Goal: Entertainment & Leisure: Consume media (video, audio)

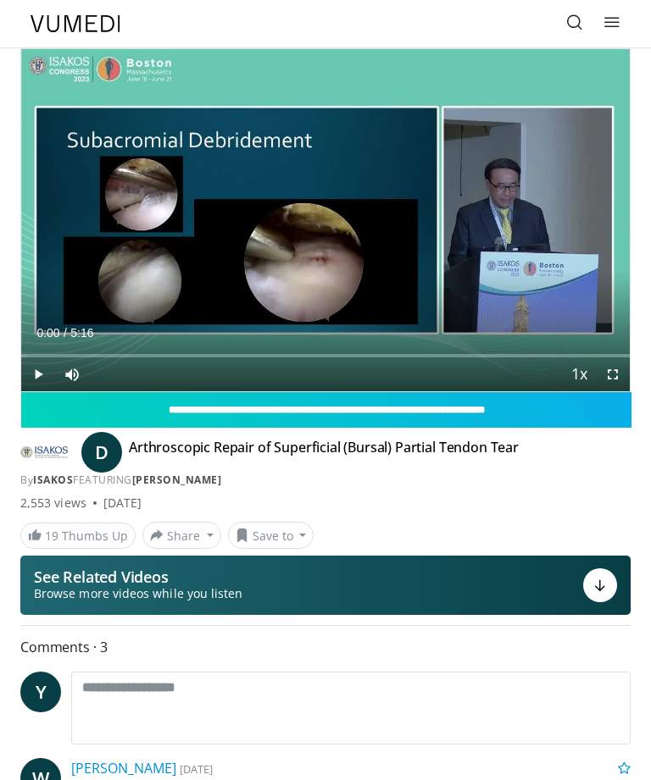
click at [563, 26] on link at bounding box center [574, 24] width 34 height 34
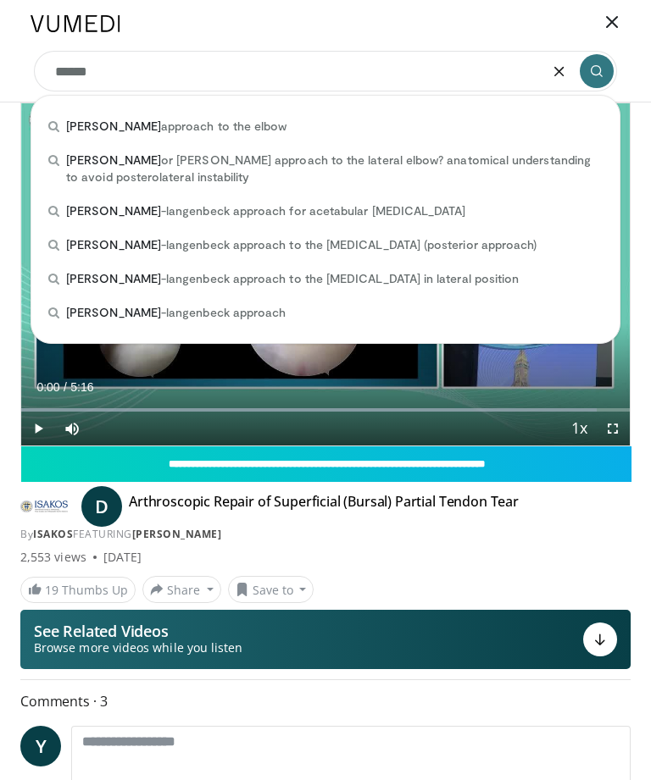
click at [424, 244] on span "[PERSON_NAME] approach to the [MEDICAL_DATA] (posterior approach)" at bounding box center [301, 244] width 470 height 17
type input "**********"
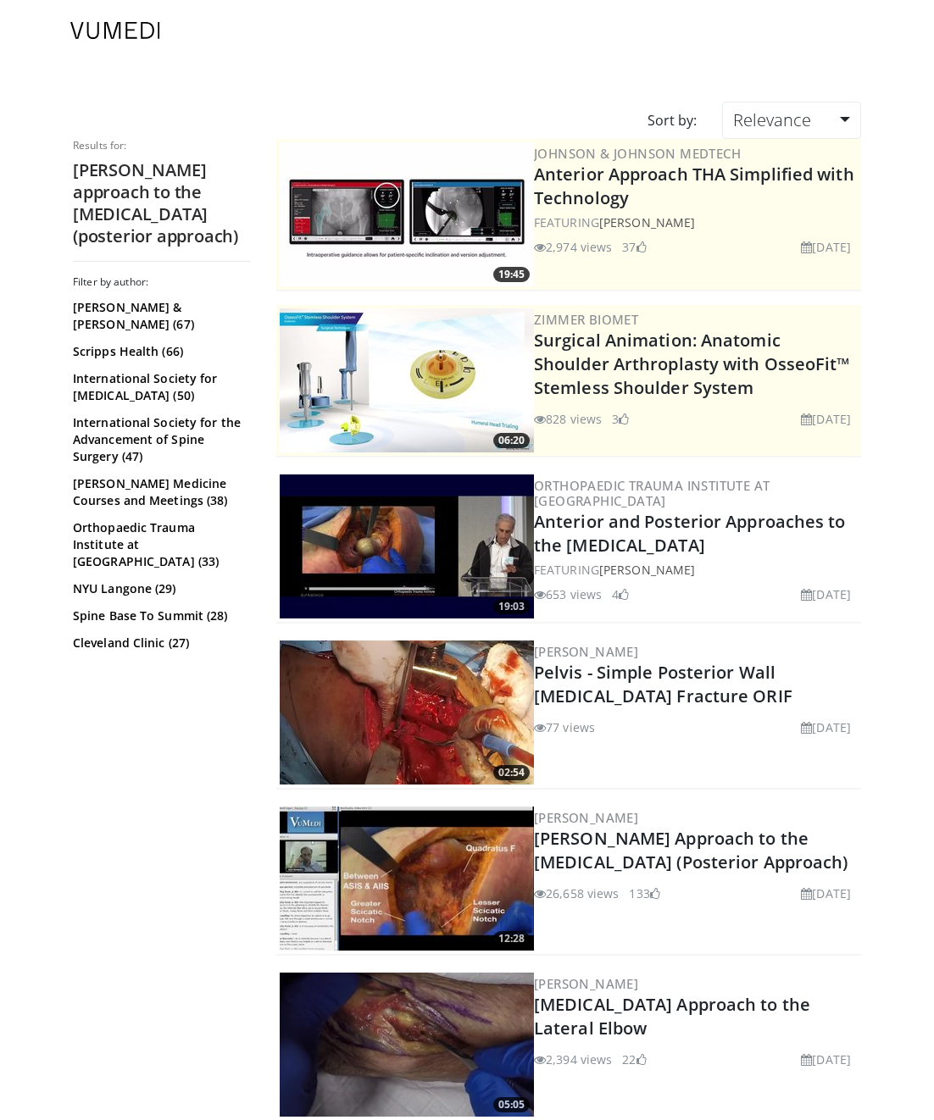
scroll to position [37, 0]
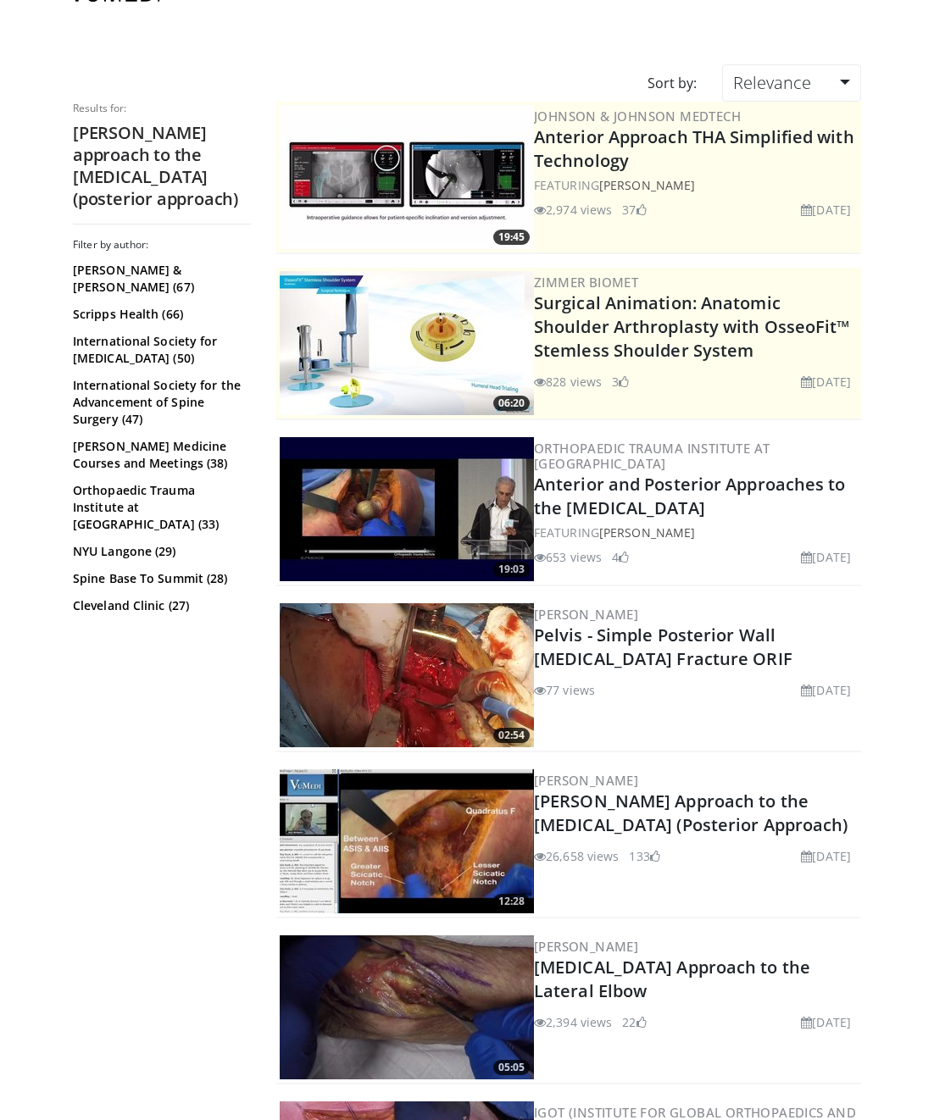
click at [790, 819] on link "[PERSON_NAME] Approach to the [MEDICAL_DATA] (Posterior Approach)" at bounding box center [691, 813] width 314 height 47
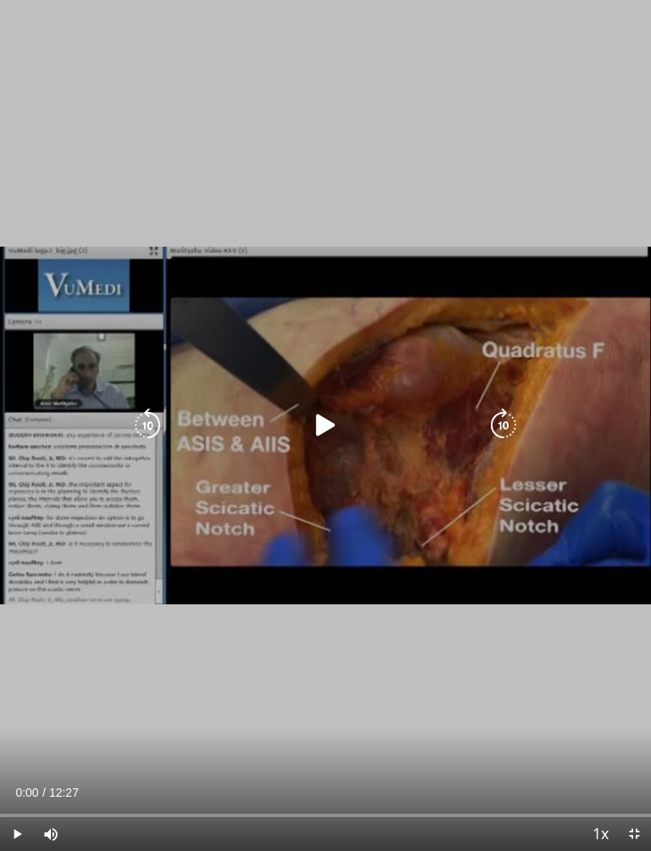
click at [324, 425] on icon "Video Player" at bounding box center [325, 425] width 34 height 34
click at [112, 779] on div "Progress Bar" at bounding box center [65, 814] width 130 height 3
click at [360, 723] on div "10 seconds Tap to unmute" at bounding box center [325, 425] width 651 height 851
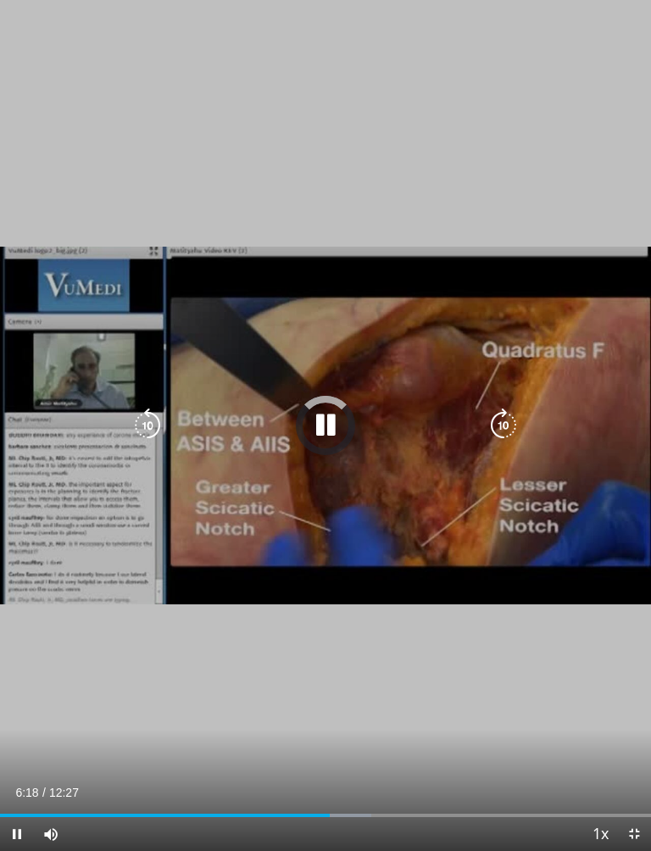
click at [391, 779] on div "Loaded : 57.00%" at bounding box center [325, 809] width 651 height 16
click at [452, 779] on div "Loaded : 68.28%" at bounding box center [325, 809] width 651 height 16
click at [497, 779] on div "10 seconds Tap to unmute" at bounding box center [325, 425] width 651 height 851
click at [513, 779] on div "Progress Bar" at bounding box center [490, 814] width 82 height 3
click at [553, 779] on div "Loaded : 90.24%" at bounding box center [325, 809] width 651 height 16
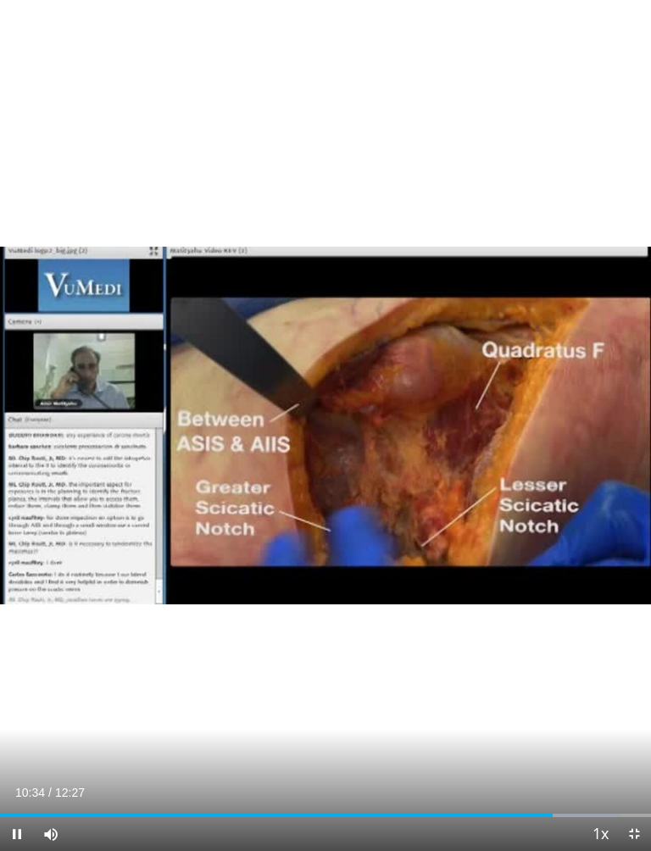
click at [629, 779] on div "10 seconds Tap to unmute" at bounding box center [325, 425] width 651 height 851
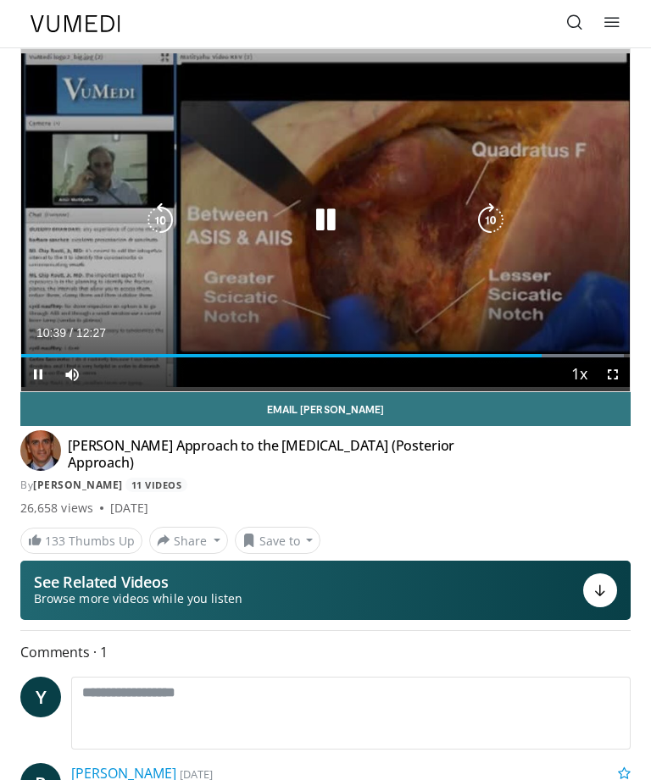
click at [330, 228] on icon "Video Player" at bounding box center [325, 220] width 34 height 34
